Goal: Task Accomplishment & Management: Use online tool/utility

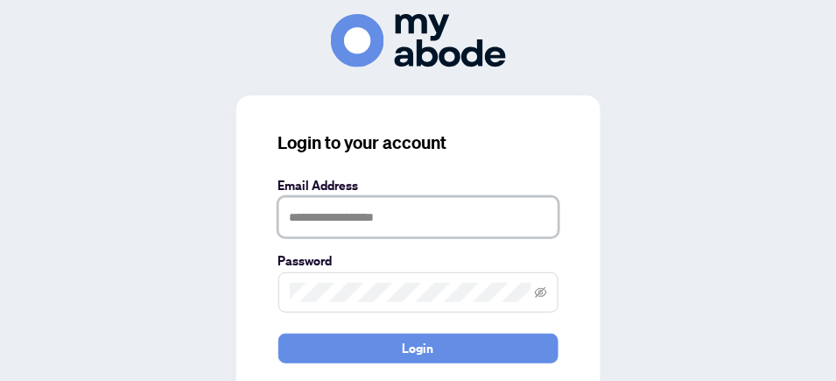
click at [345, 221] on input "text" at bounding box center [418, 217] width 280 height 40
type input "**********"
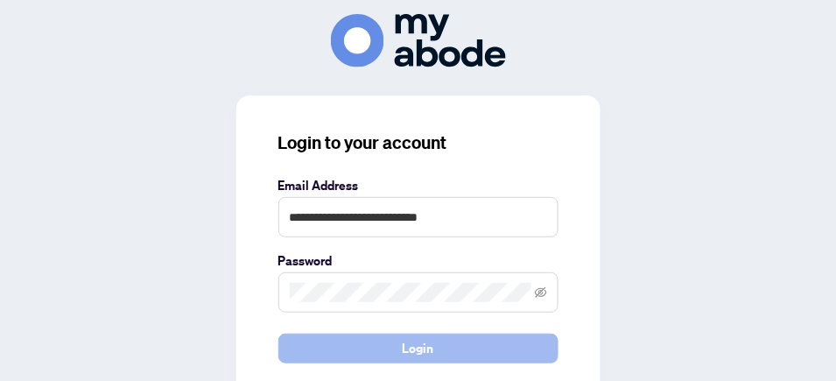
click at [404, 341] on span "Login" at bounding box center [419, 348] width 32 height 28
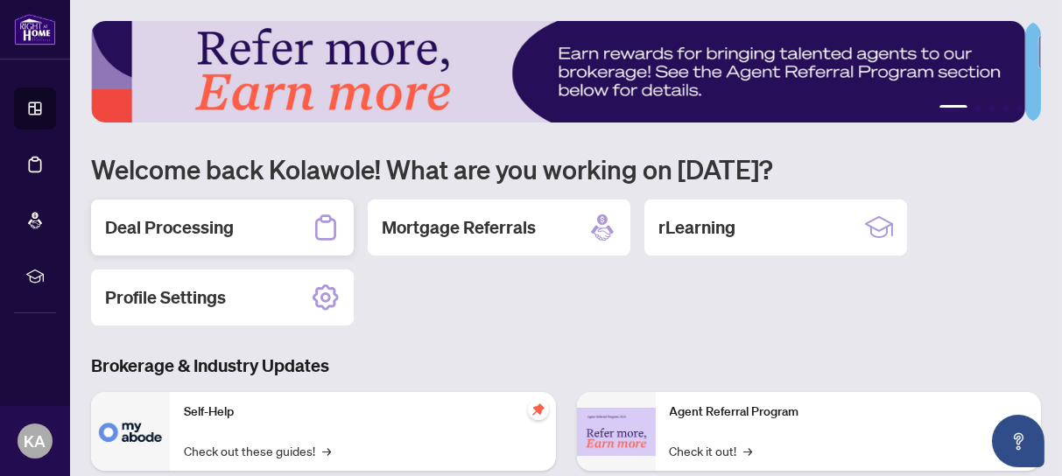
click at [176, 224] on h2 "Deal Processing" at bounding box center [169, 227] width 129 height 25
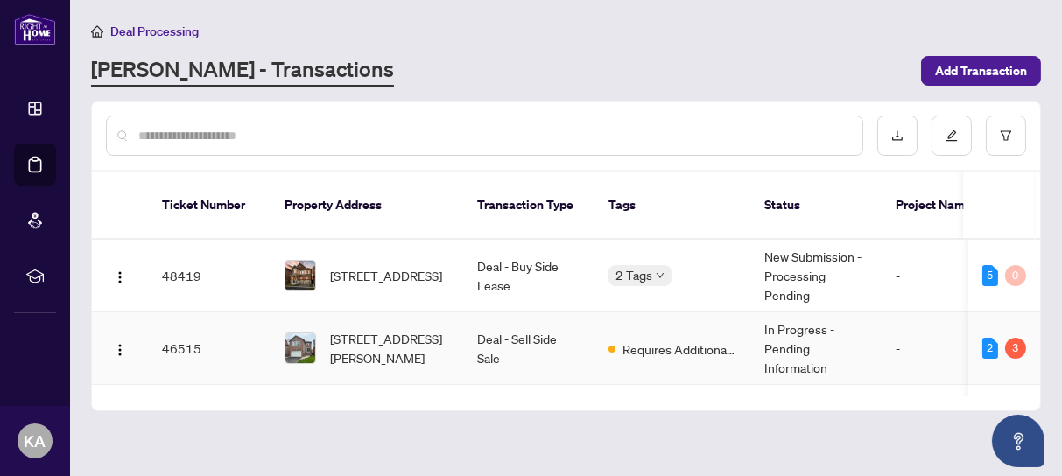
click at [189, 329] on td "46515" at bounding box center [209, 348] width 123 height 73
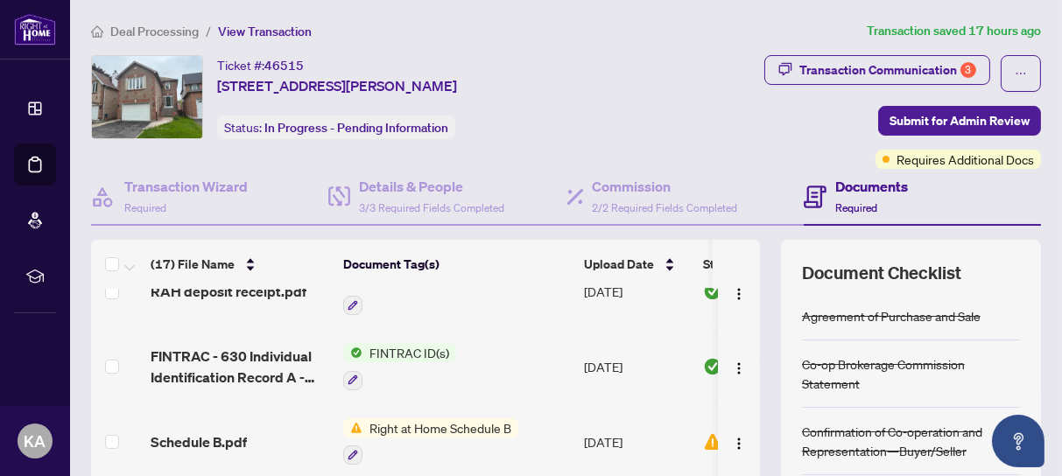
scroll to position [656, 0]
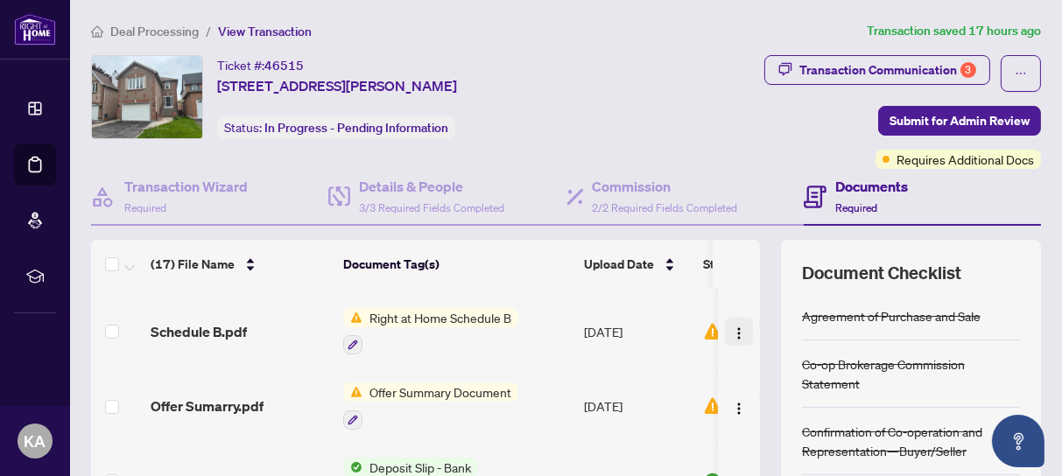
click at [732, 326] on img "button" at bounding box center [739, 333] width 14 height 14
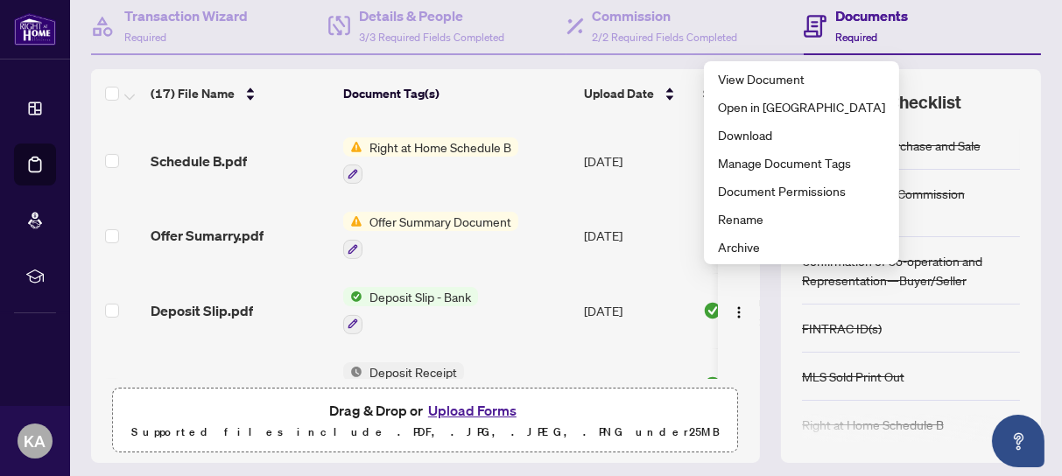
scroll to position [280, 0]
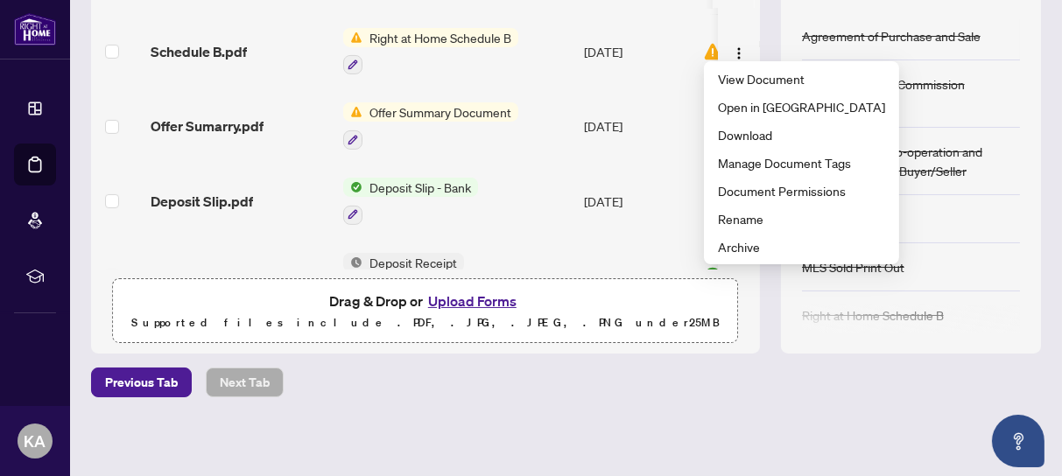
click at [469, 295] on button "Upload Forms" at bounding box center [472, 301] width 99 height 23
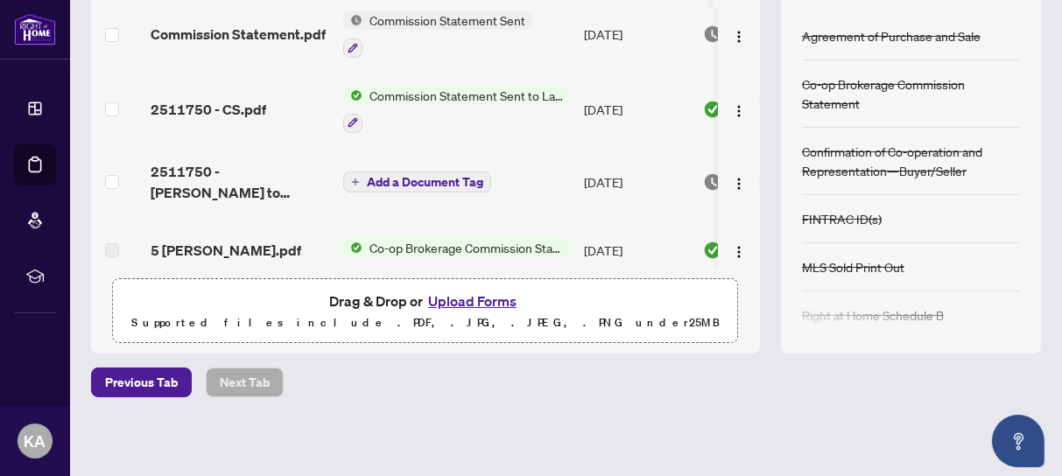
scroll to position [0, 0]
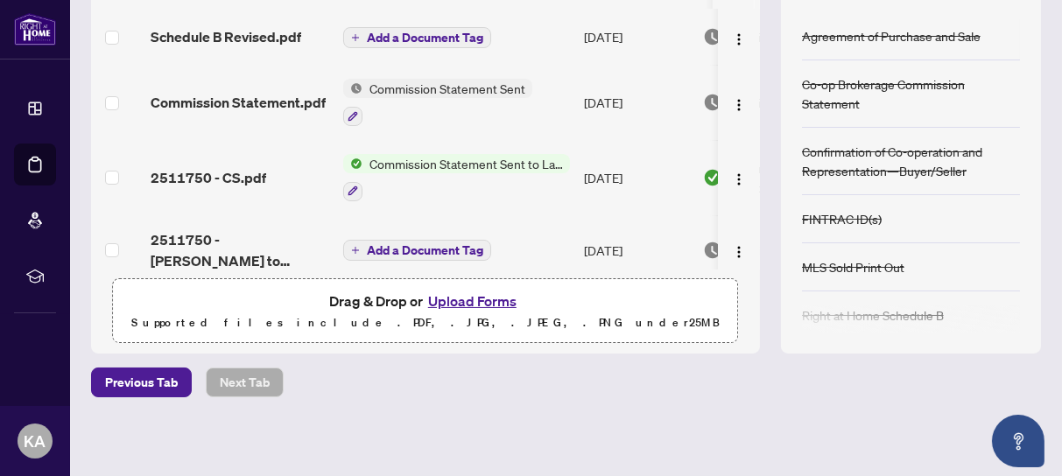
click at [427, 35] on span "Add a Document Tag" at bounding box center [425, 38] width 116 height 12
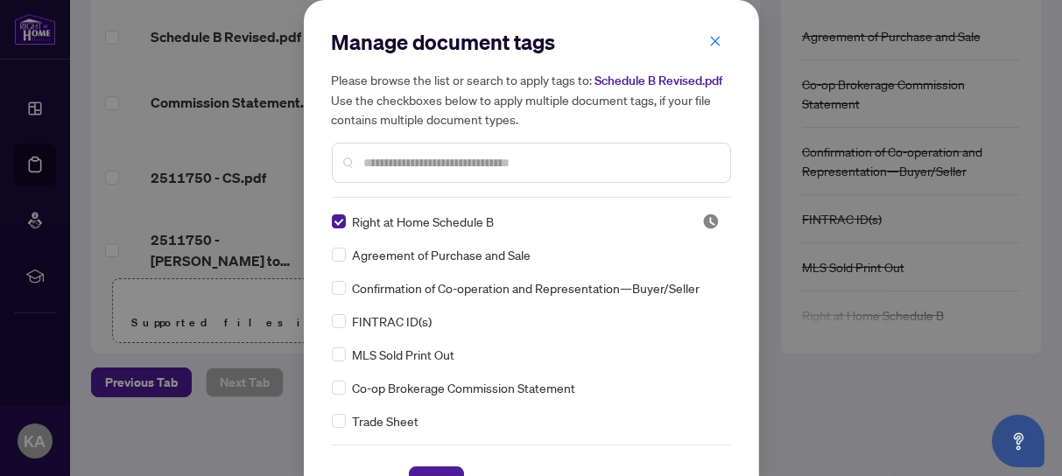
scroll to position [46, 0]
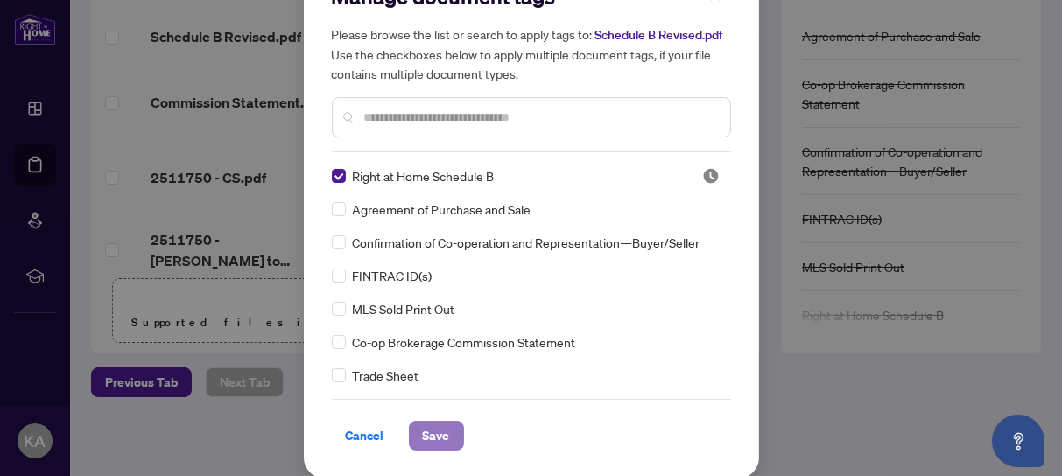
click at [434, 431] on span "Save" at bounding box center [436, 436] width 27 height 28
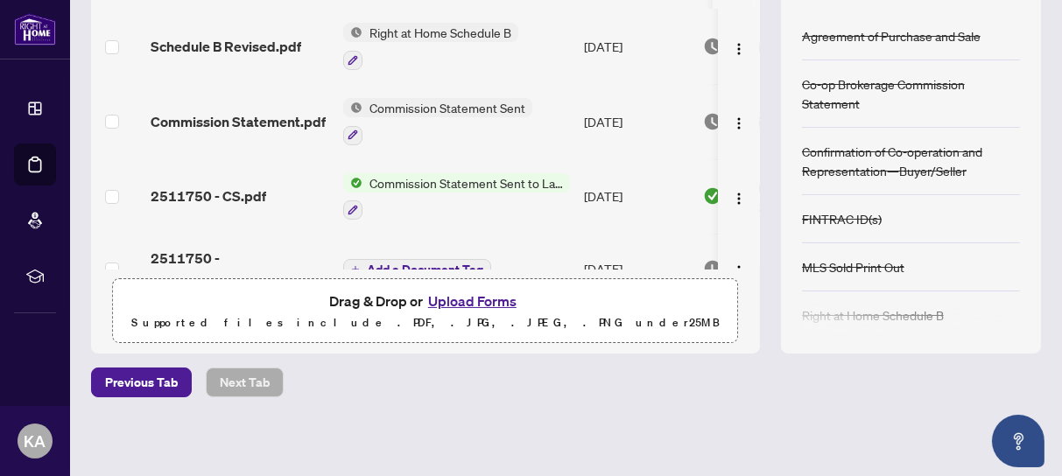
scroll to position [68, 0]
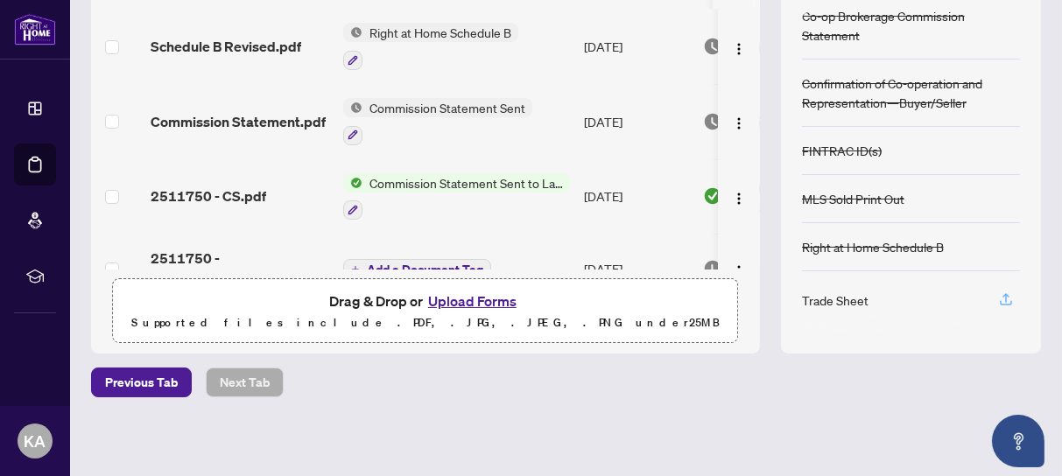
click at [998, 291] on icon "button" at bounding box center [1006, 299] width 16 height 16
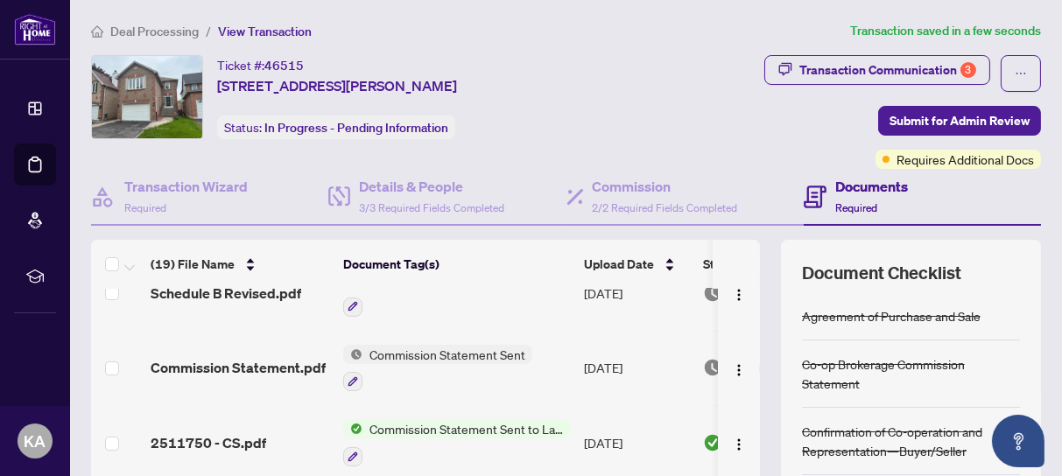
scroll to position [0, 0]
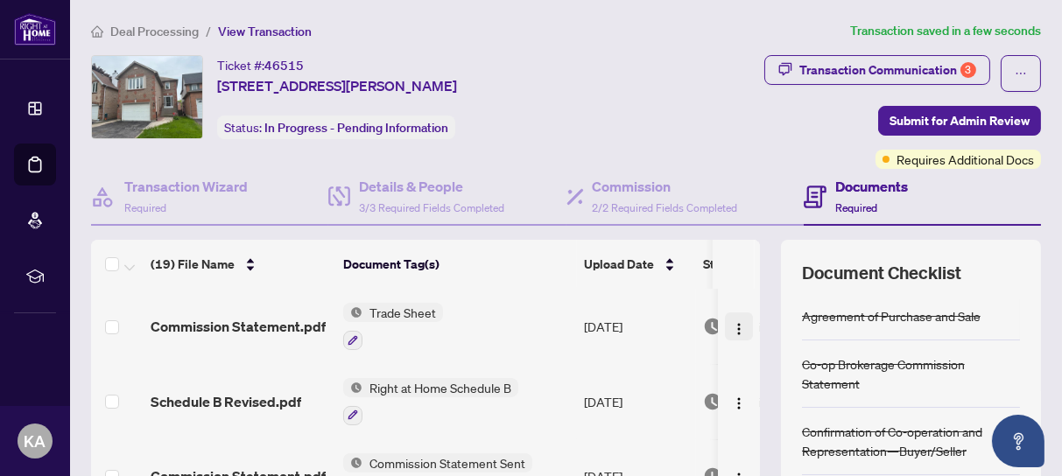
click at [732, 324] on img "button" at bounding box center [739, 329] width 14 height 14
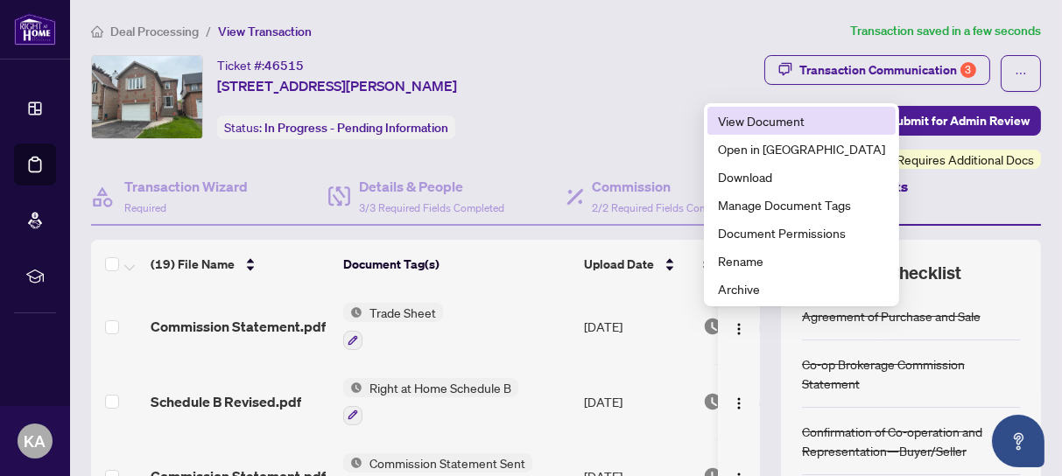
click at [782, 118] on span "View Document" at bounding box center [801, 120] width 167 height 19
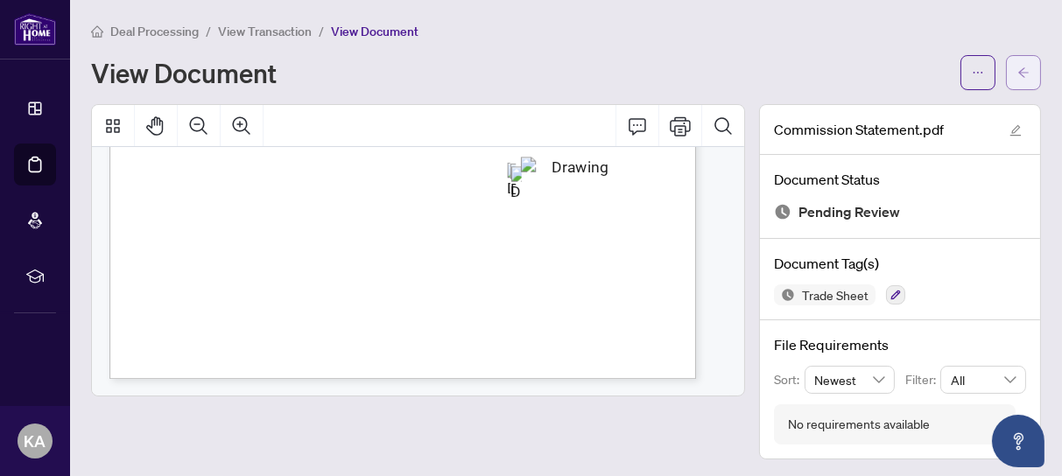
click at [1018, 71] on icon "arrow-left" at bounding box center [1023, 72] width 11 height 10
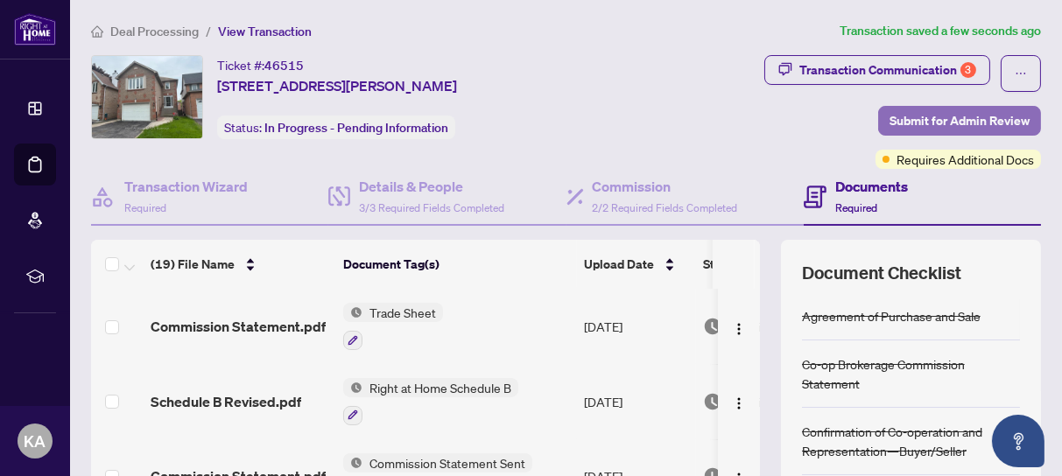
click at [947, 118] on span "Submit for Admin Review" at bounding box center [959, 121] width 140 height 28
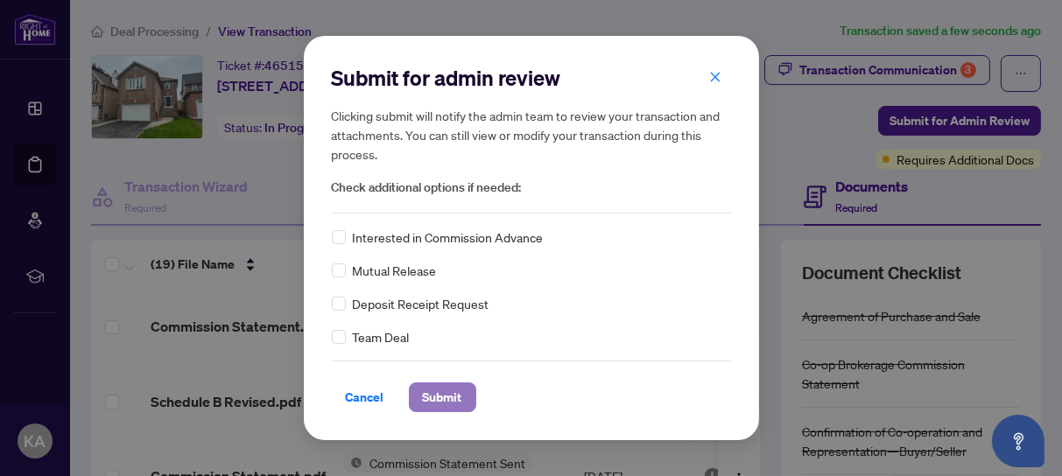
click at [457, 392] on span "Submit" at bounding box center [442, 397] width 39 height 28
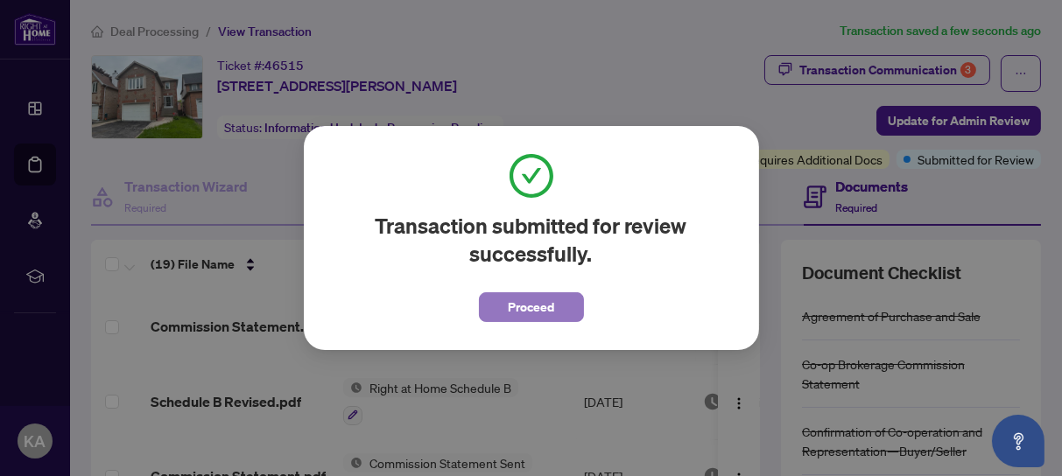
click at [537, 310] on span "Proceed" at bounding box center [531, 307] width 46 height 28
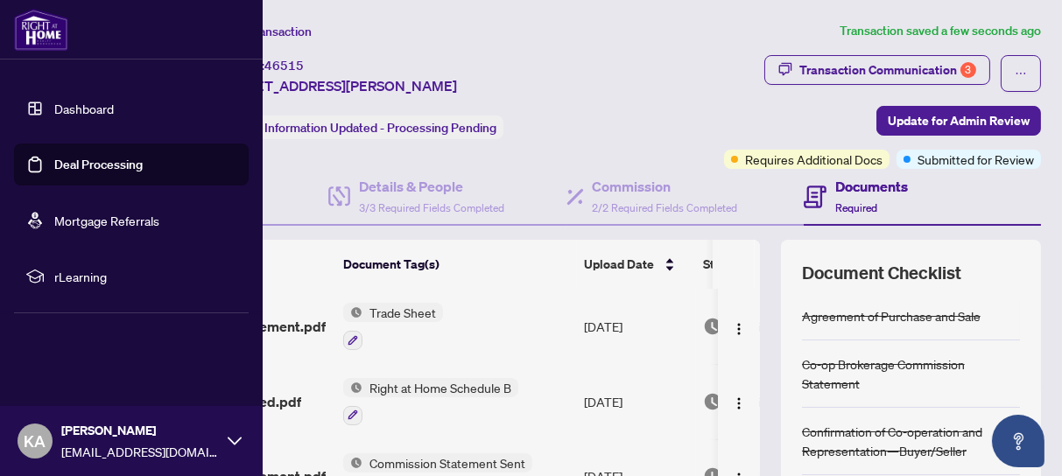
click at [85, 166] on link "Deal Processing" at bounding box center [98, 165] width 88 height 16
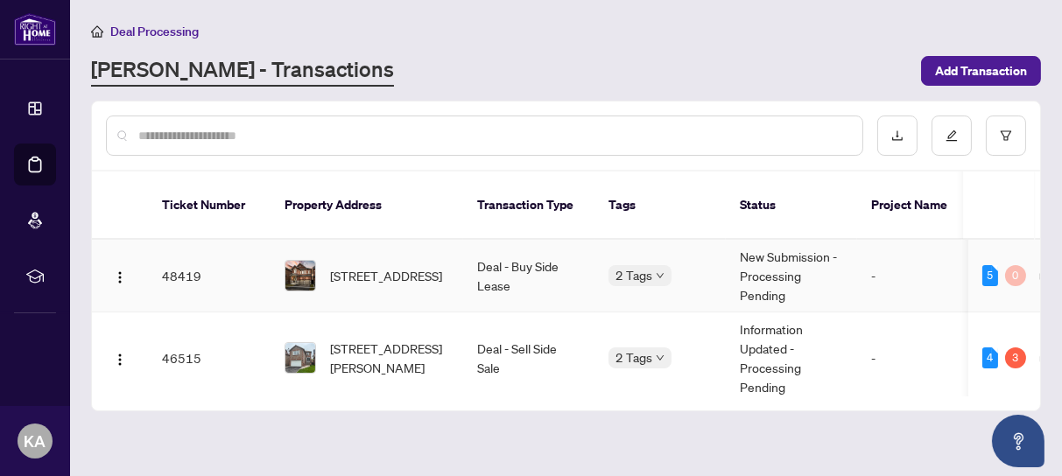
click at [184, 250] on td "48419" at bounding box center [209, 276] width 123 height 73
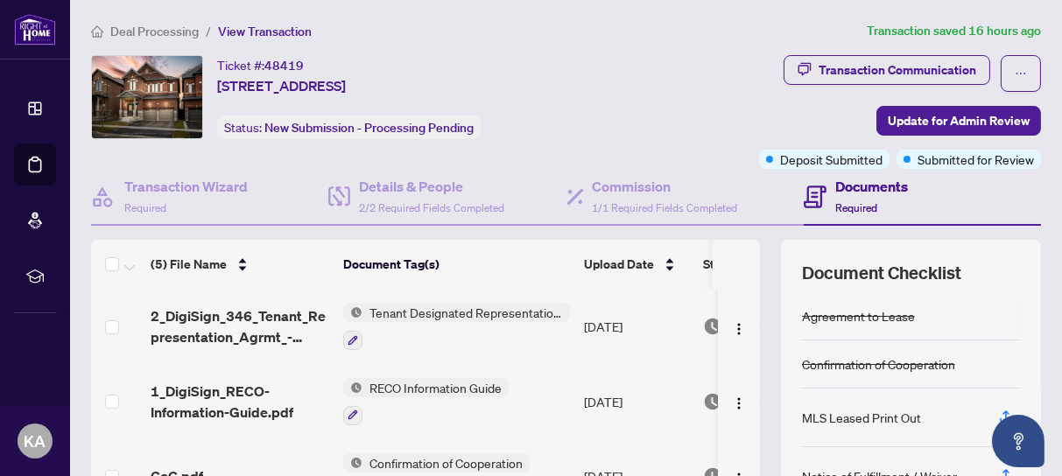
scroll to position [109, 0]
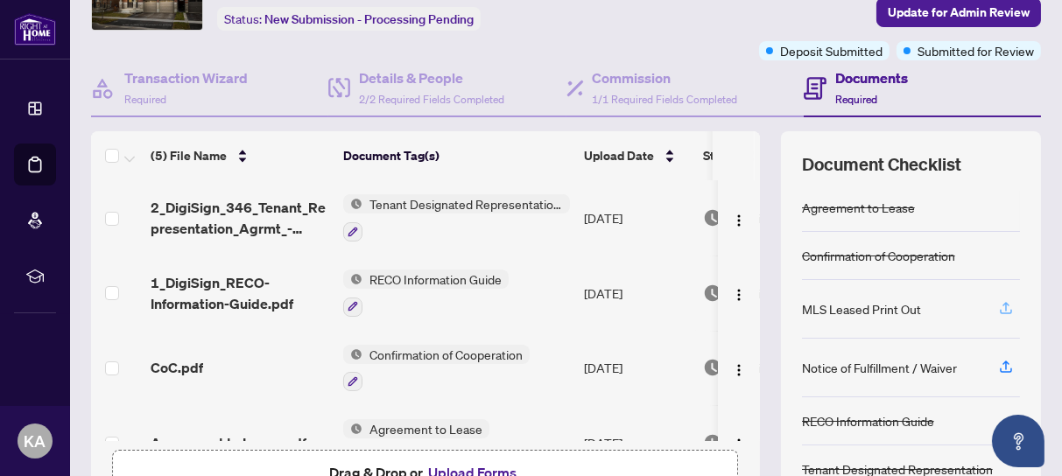
click at [1002, 304] on icon "button" at bounding box center [1005, 306] width 7 height 9
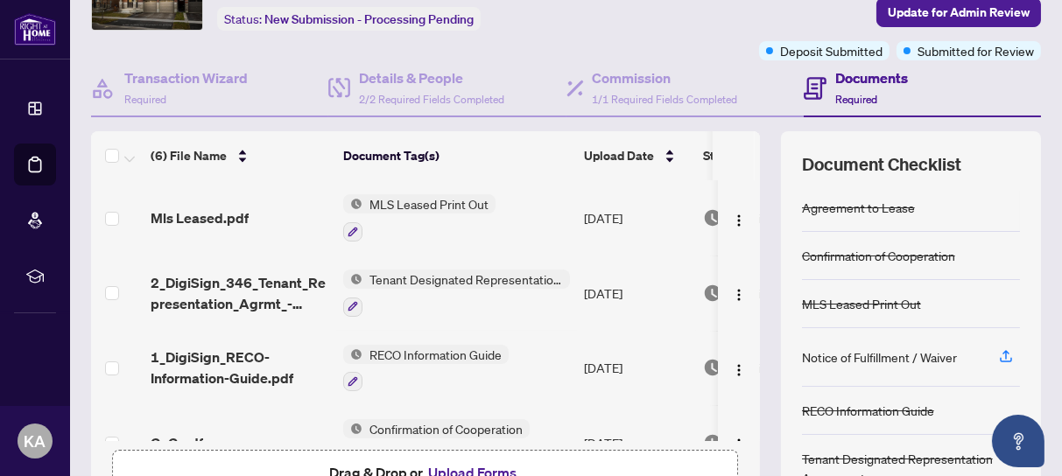
scroll to position [0, 0]
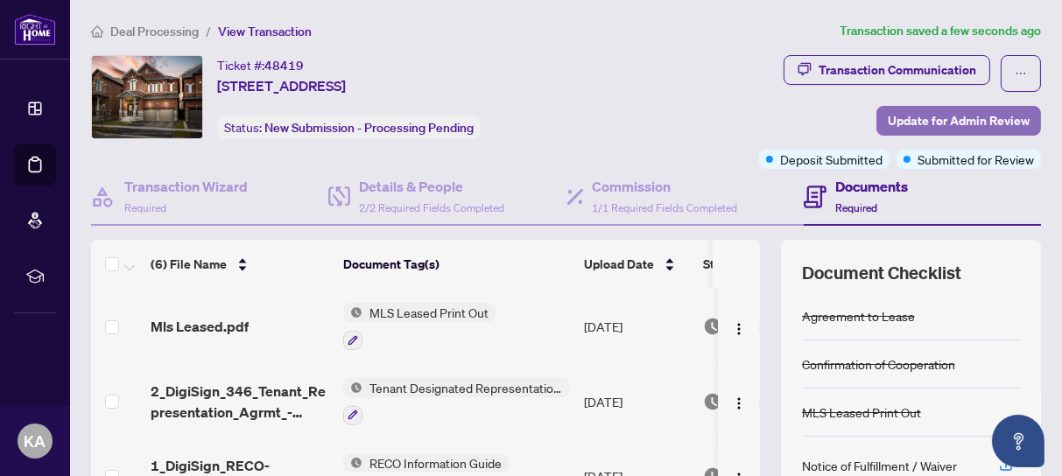
click at [927, 116] on span "Update for Admin Review" at bounding box center [959, 121] width 142 height 28
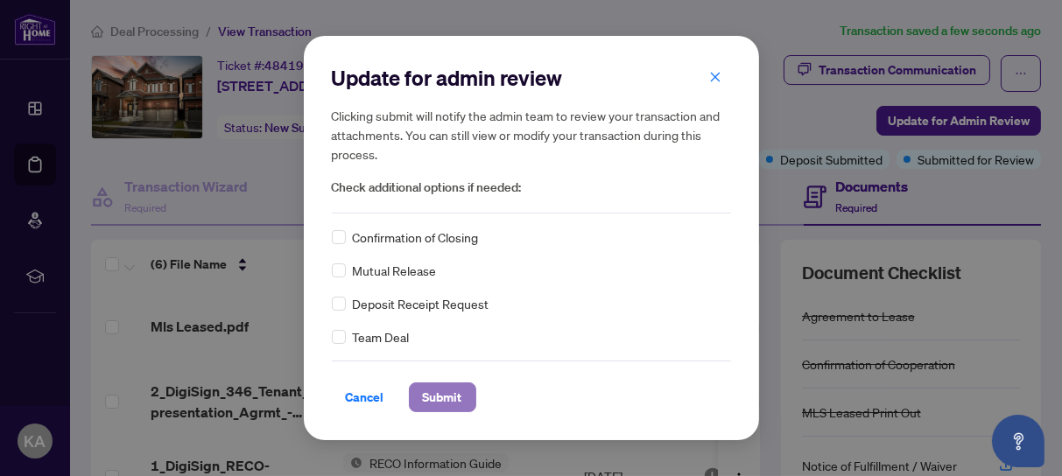
click at [446, 392] on span "Submit" at bounding box center [442, 397] width 39 height 28
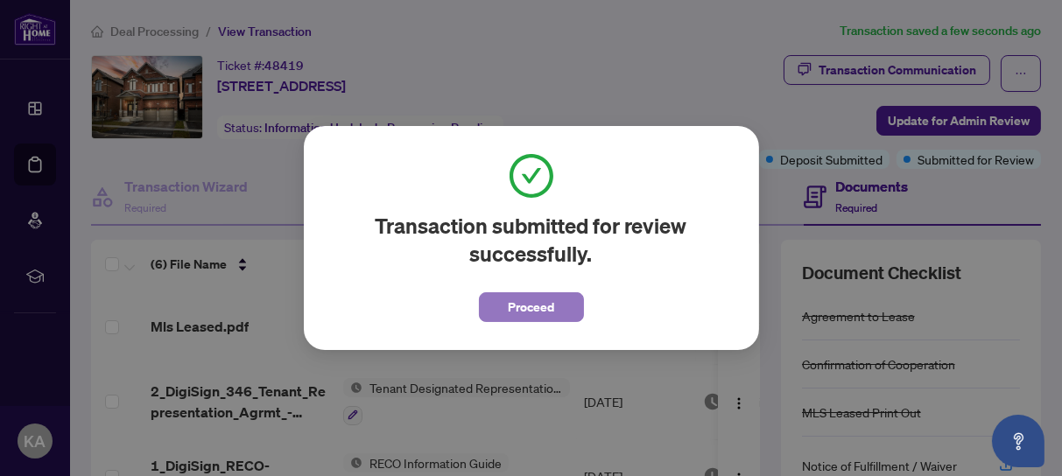
click at [517, 308] on span "Proceed" at bounding box center [531, 307] width 46 height 28
